Goal: Task Accomplishment & Management: Manage account settings

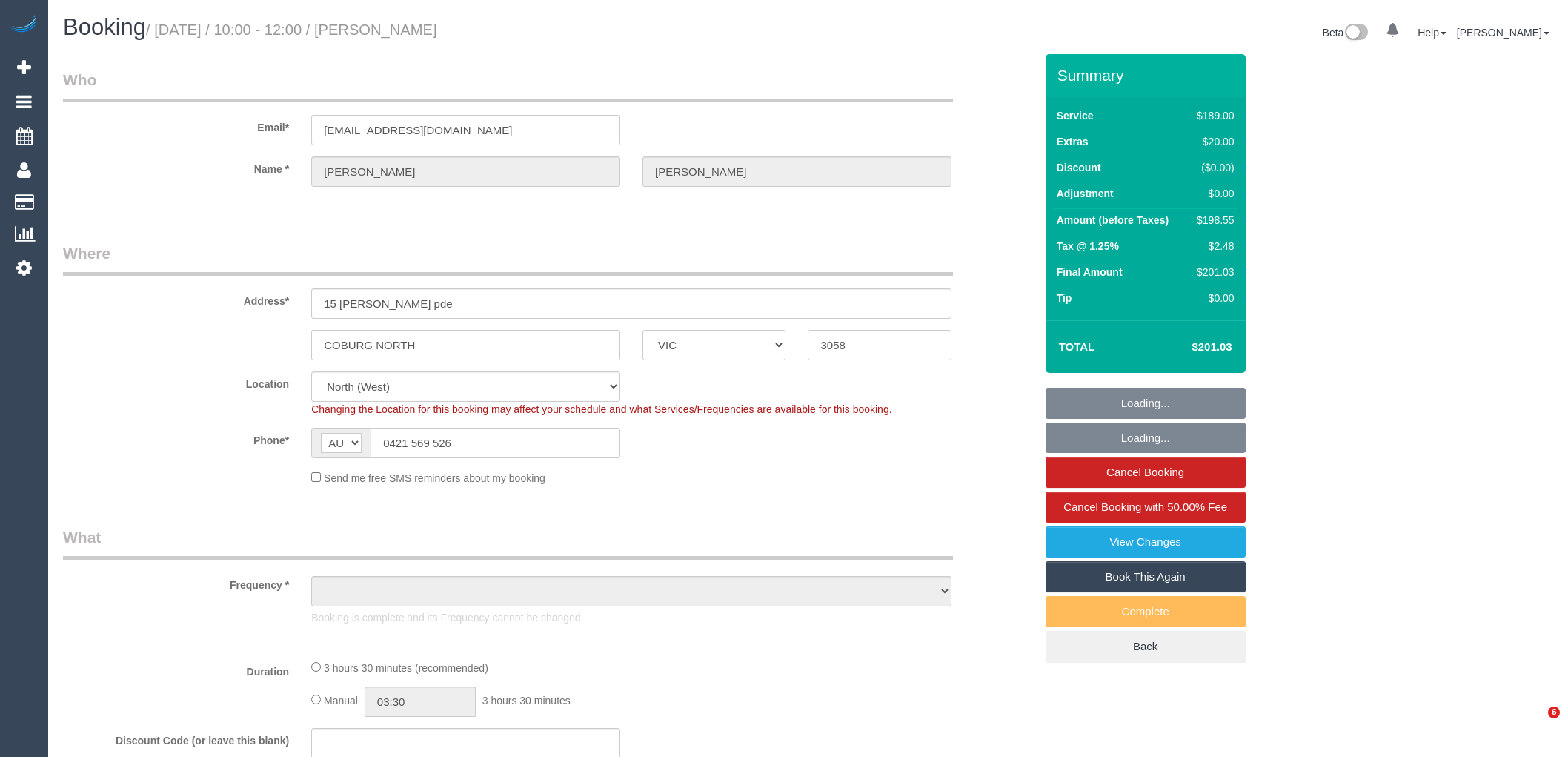
select select "VIC"
select select "string:stripe-pm_1RNwNW2GScqysDRVotgZRWj8"
select select "number:29"
select select "number:14"
select select "number:19"
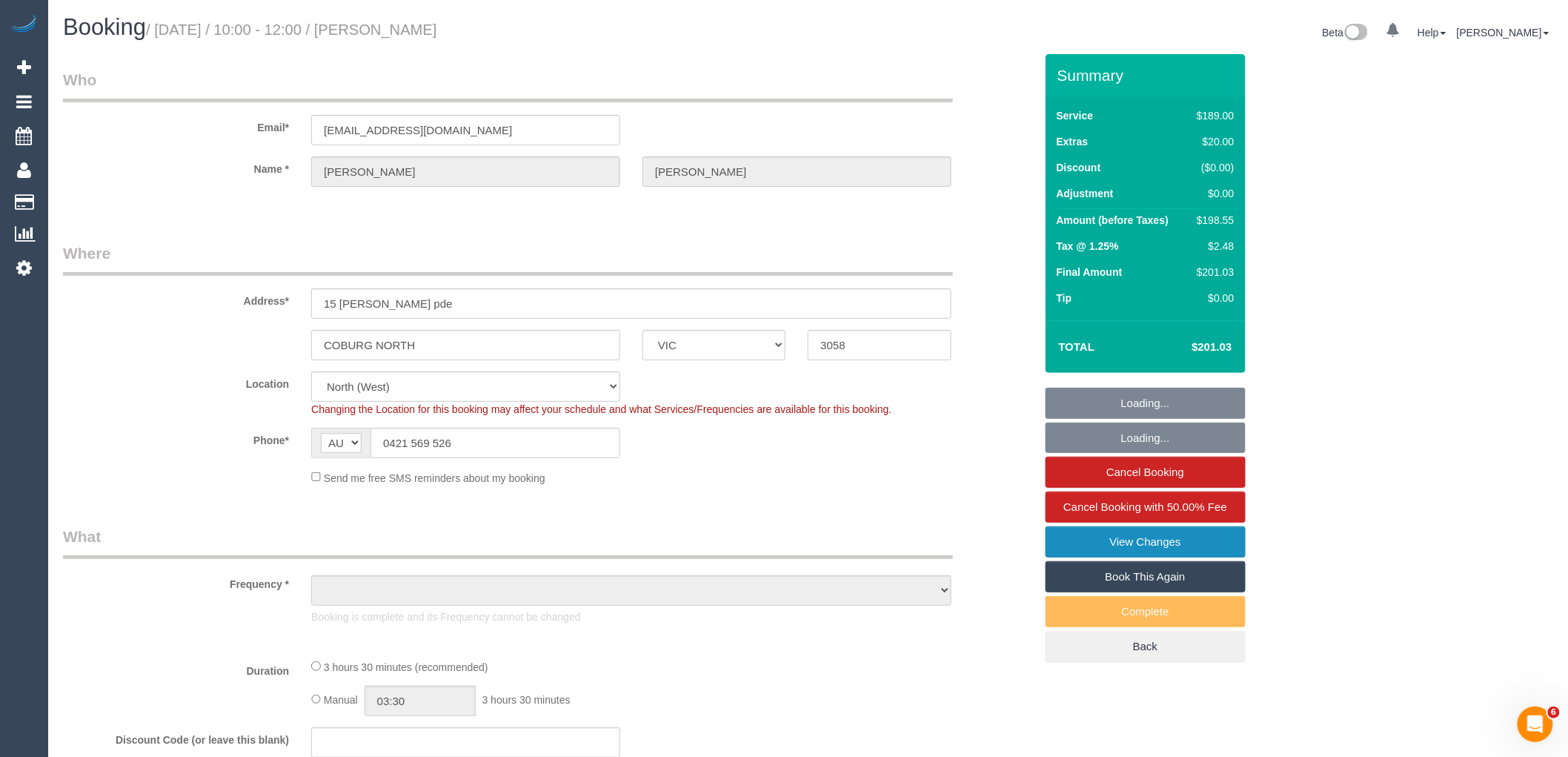
select select "number:24"
select select "number:35"
select select "number:13"
select select "object:1502"
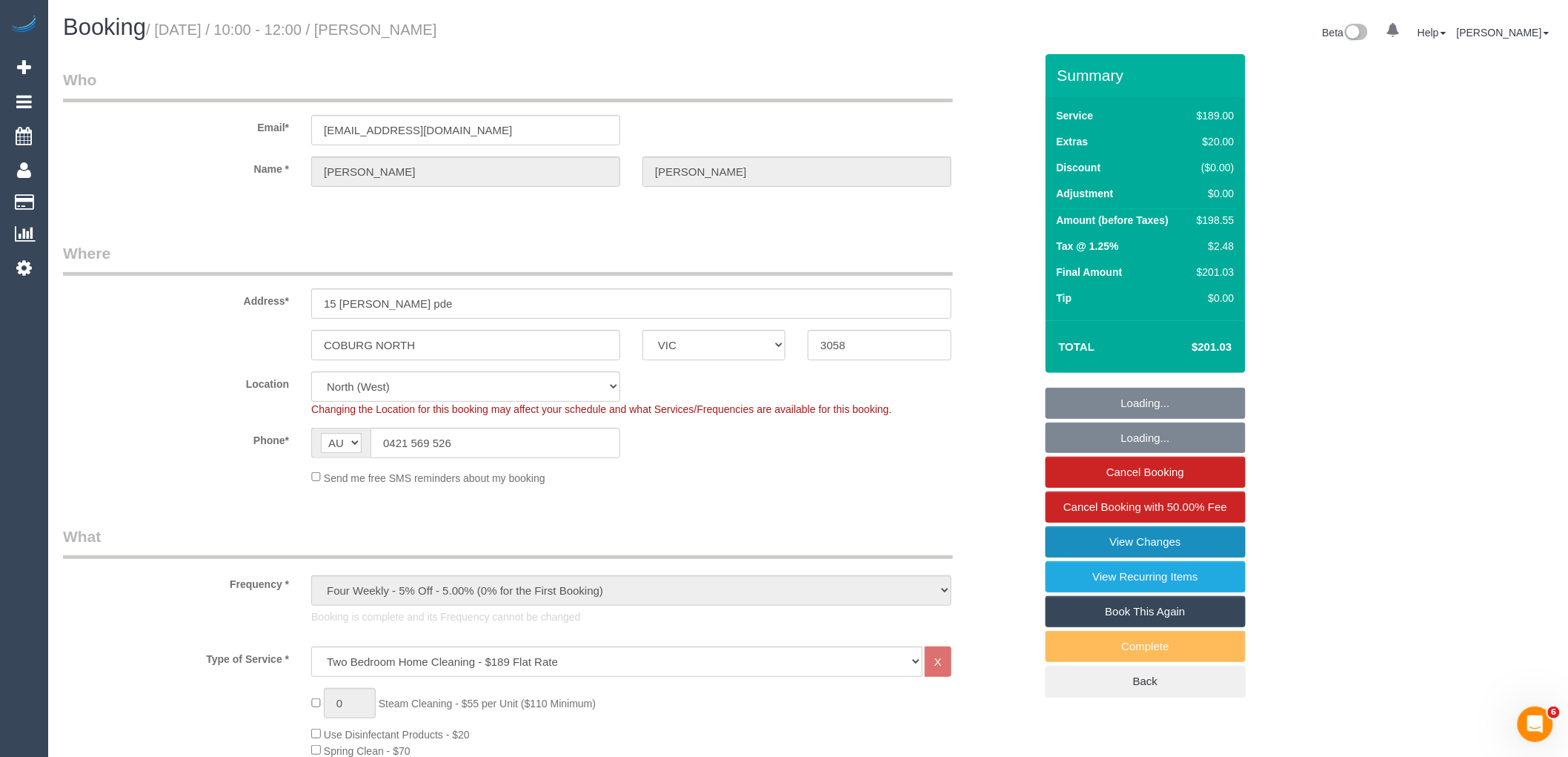
click at [1149, 552] on link "View Changes" at bounding box center [1146, 542] width 200 height 31
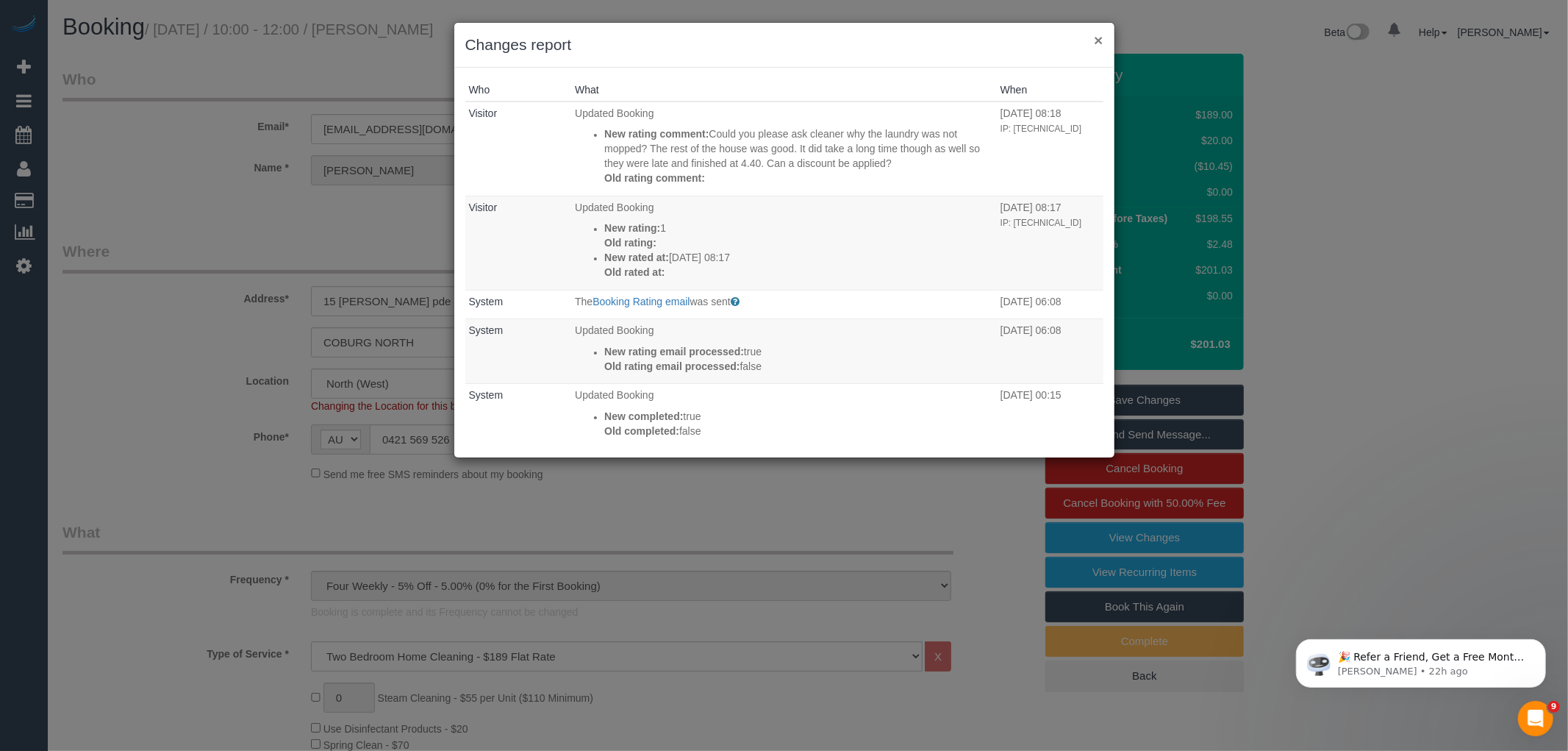
click at [1093, 42] on button "×" at bounding box center [1098, 40] width 9 height 16
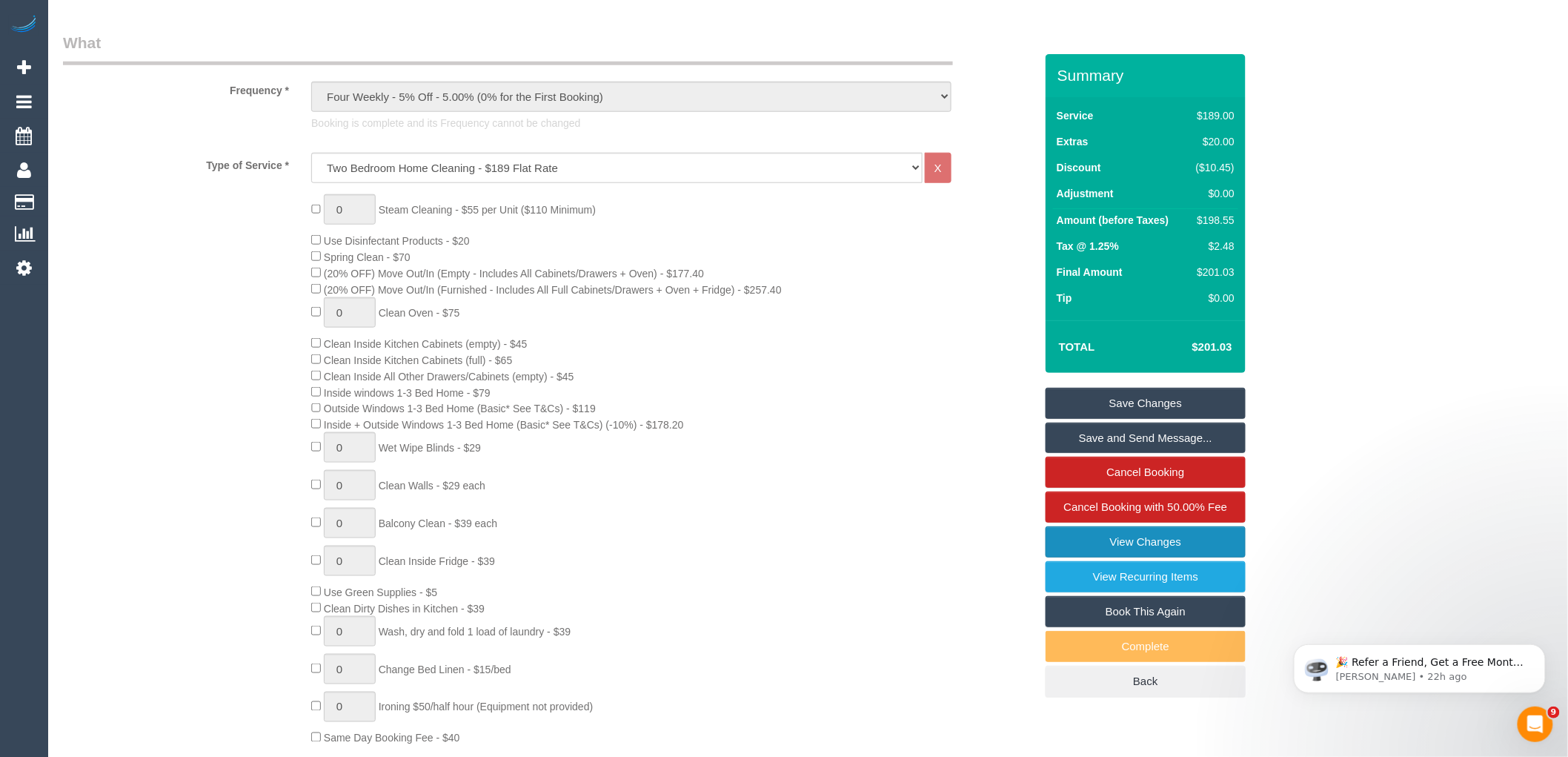
scroll to position [1153, 0]
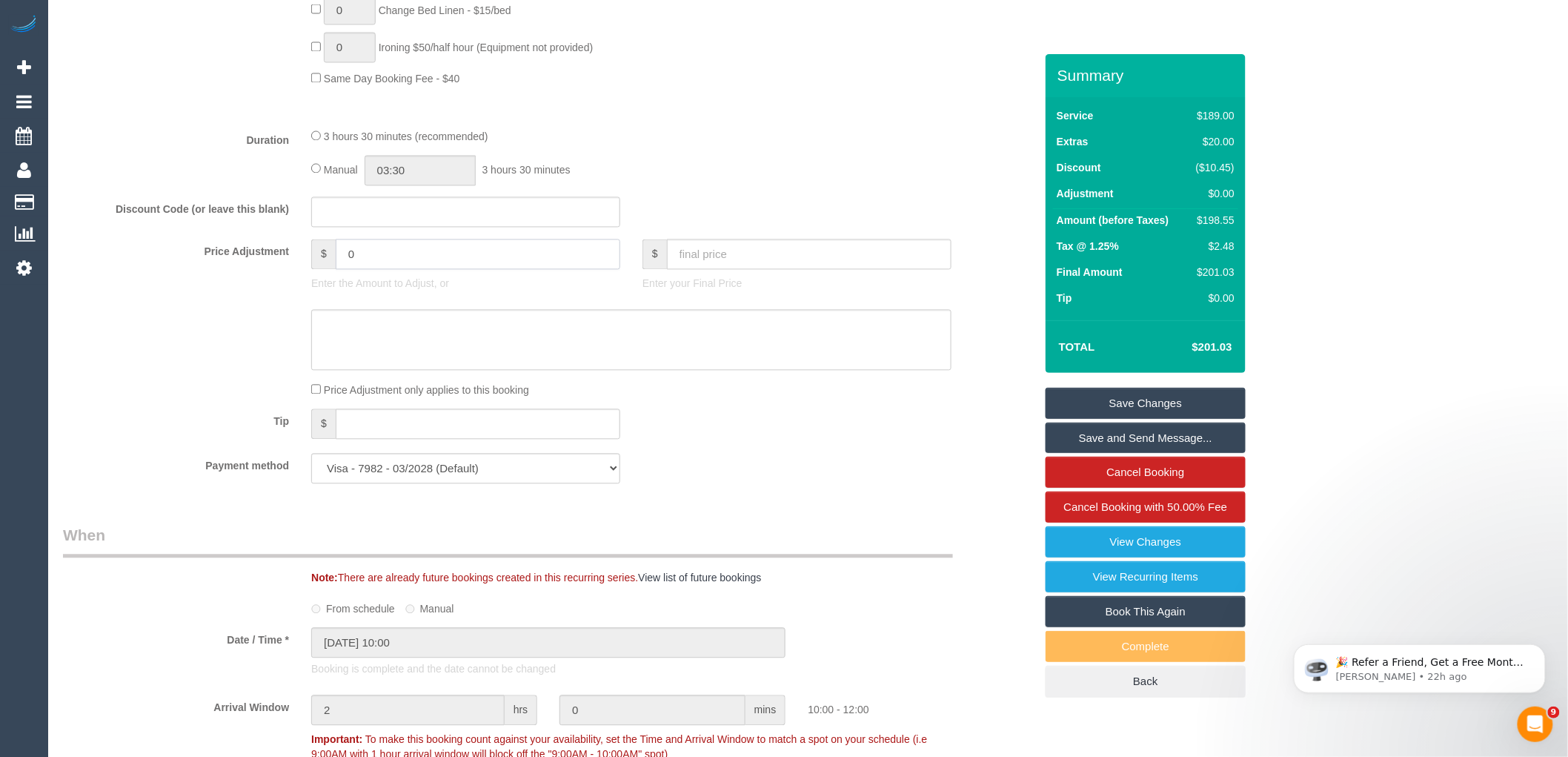
click at [366, 270] on input "0" at bounding box center [478, 255] width 284 height 30
type input "-50"
click at [385, 360] on textarea at bounding box center [631, 341] width 640 height 61
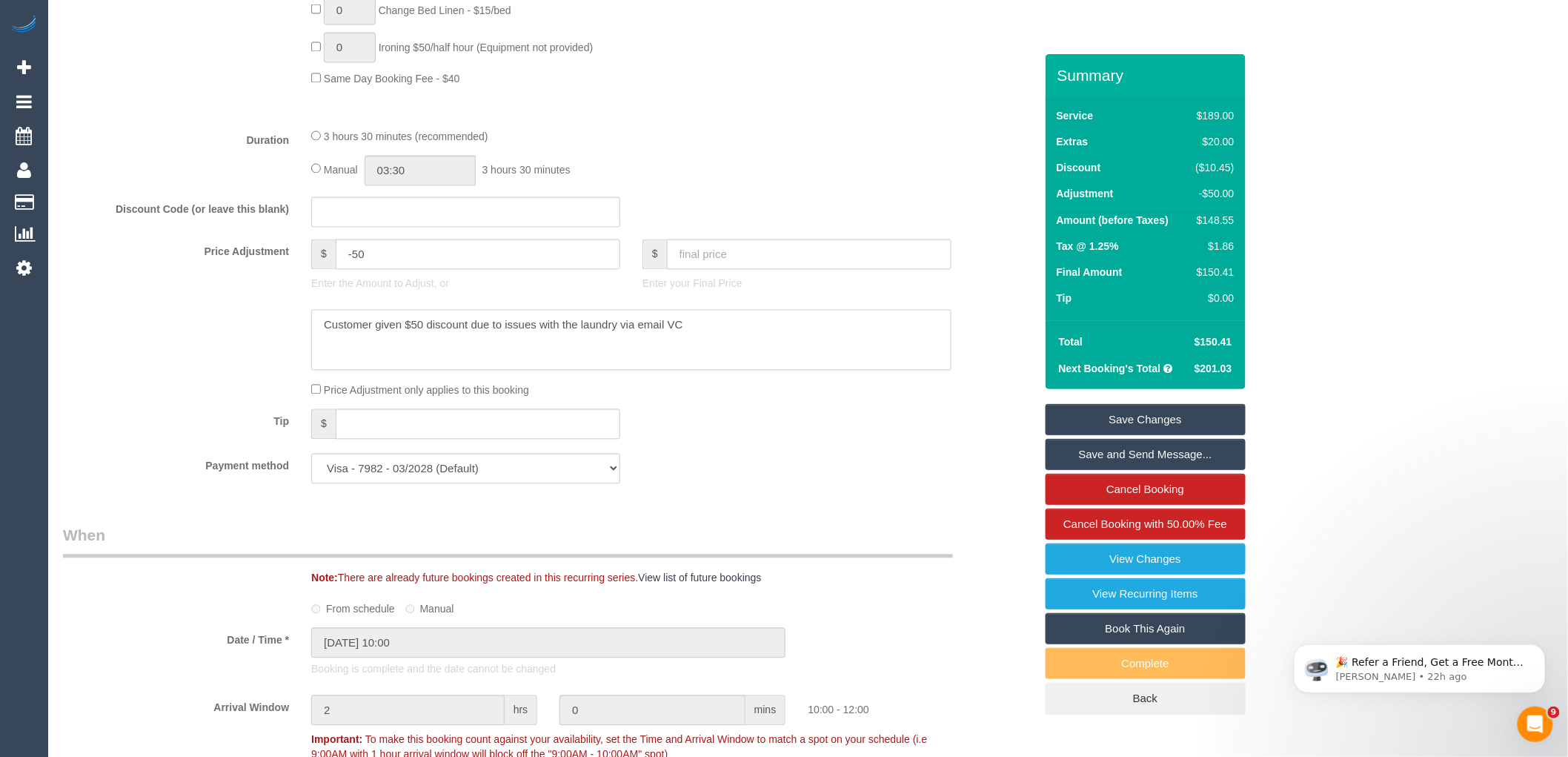
type textarea "Customer given $50 discount due to issues with the laundry via email VC"
click at [1204, 411] on link "Save Changes" at bounding box center [1146, 419] width 200 height 31
